Goal: Navigation & Orientation: Find specific page/section

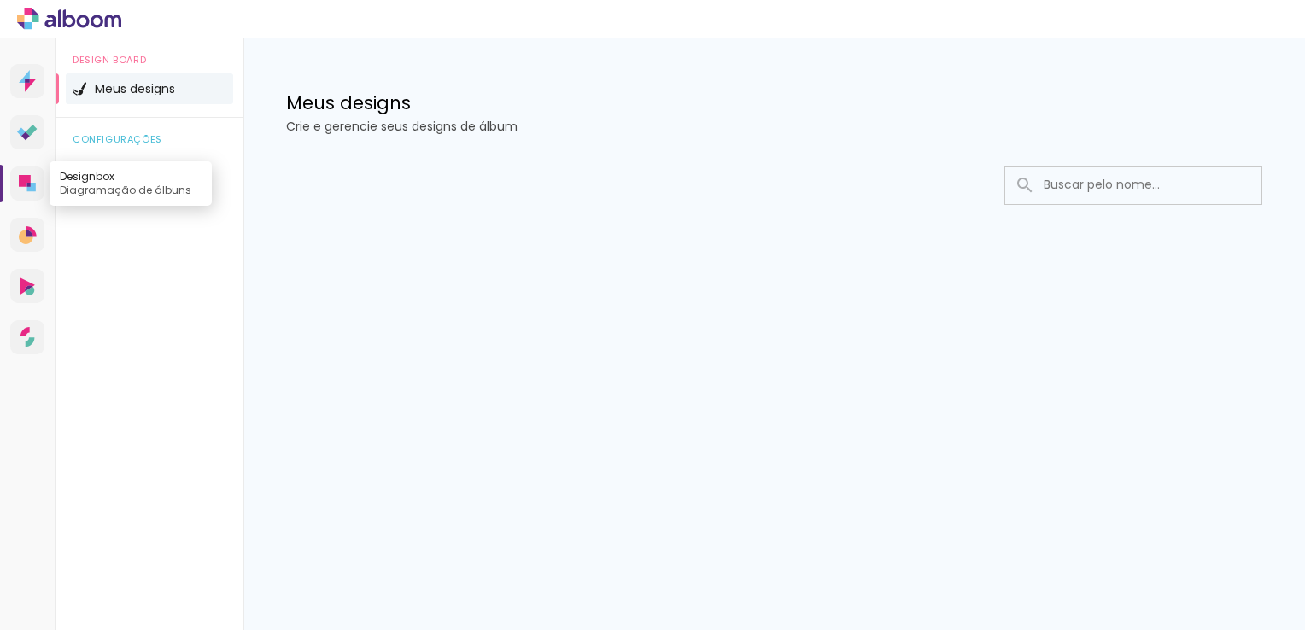
click at [30, 194] on link "Designbox Diagramação de álbuns" at bounding box center [27, 183] width 34 height 34
